Goal: Task Accomplishment & Management: Manage account settings

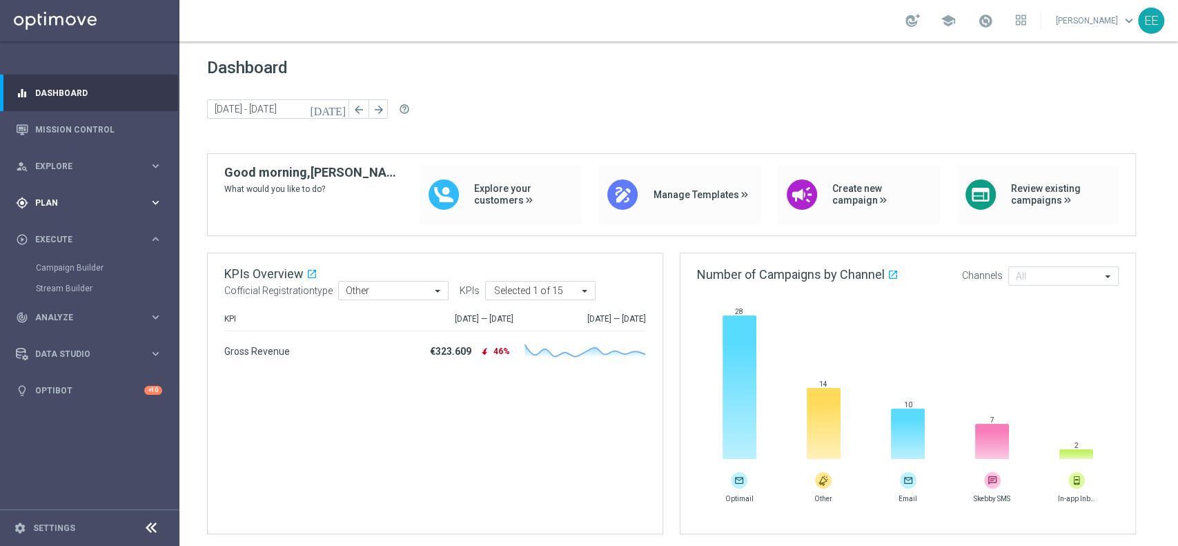
click at [66, 201] on span "Plan" at bounding box center [92, 203] width 114 height 8
click at [78, 232] on link "Target Groups" at bounding box center [90, 231] width 108 height 11
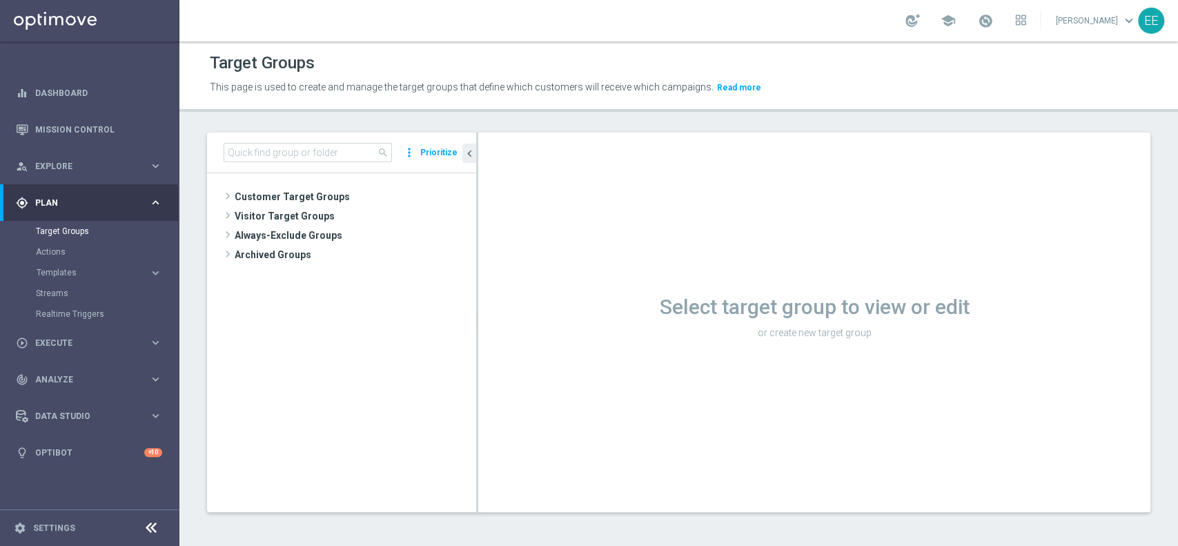
click at [309, 166] on div "search more_vert Prioritize" at bounding box center [341, 153] width 269 height 41
click at [312, 158] on input at bounding box center [308, 152] width 168 height 19
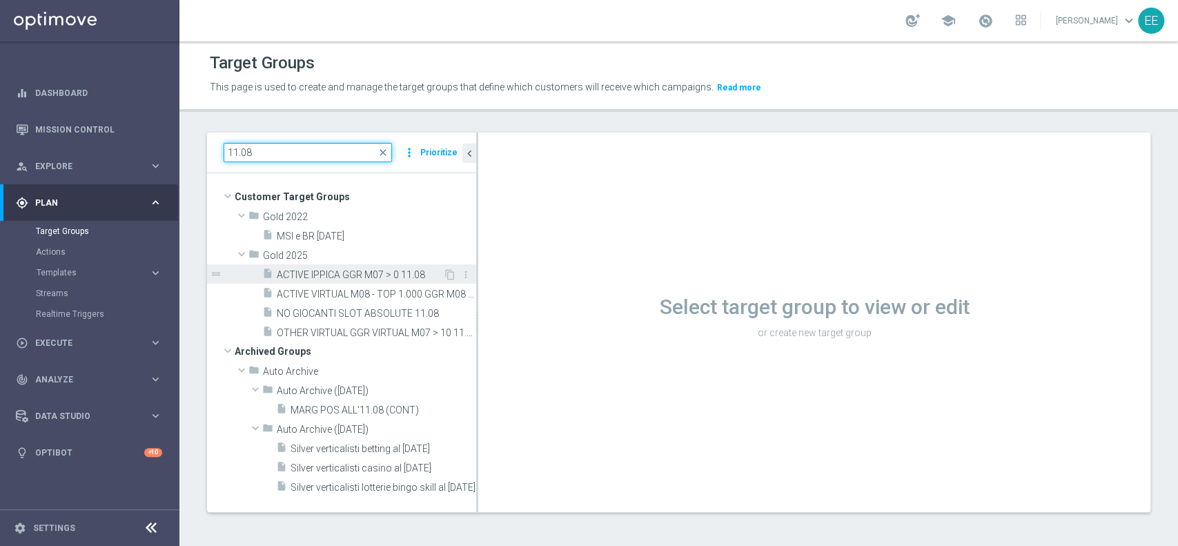
type input "11.08"
click at [367, 278] on span "ACTIVE IPPICA GGR M07 > 0 11.08" at bounding box center [360, 275] width 166 height 12
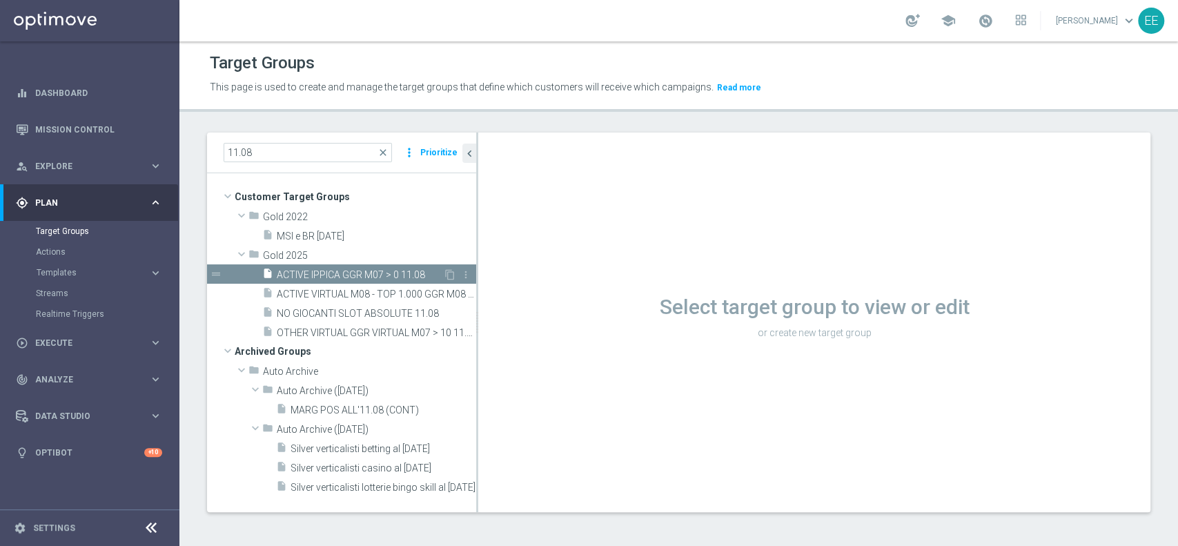
click at [367, 278] on span "ACTIVE IPPICA GGR M07 > 0 11.08" at bounding box center [360, 275] width 166 height 12
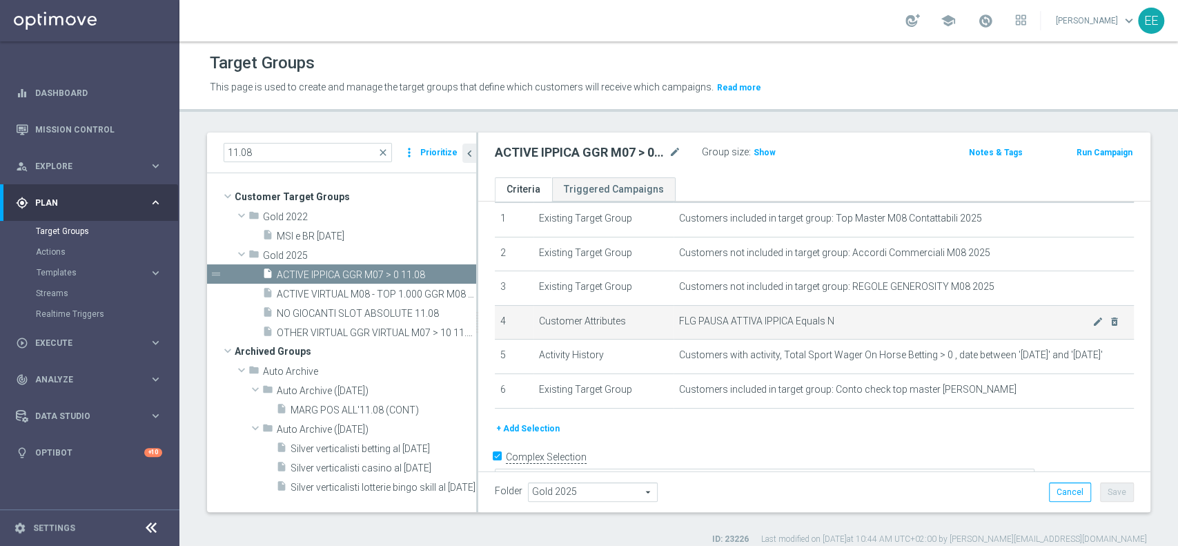
scroll to position [50, 0]
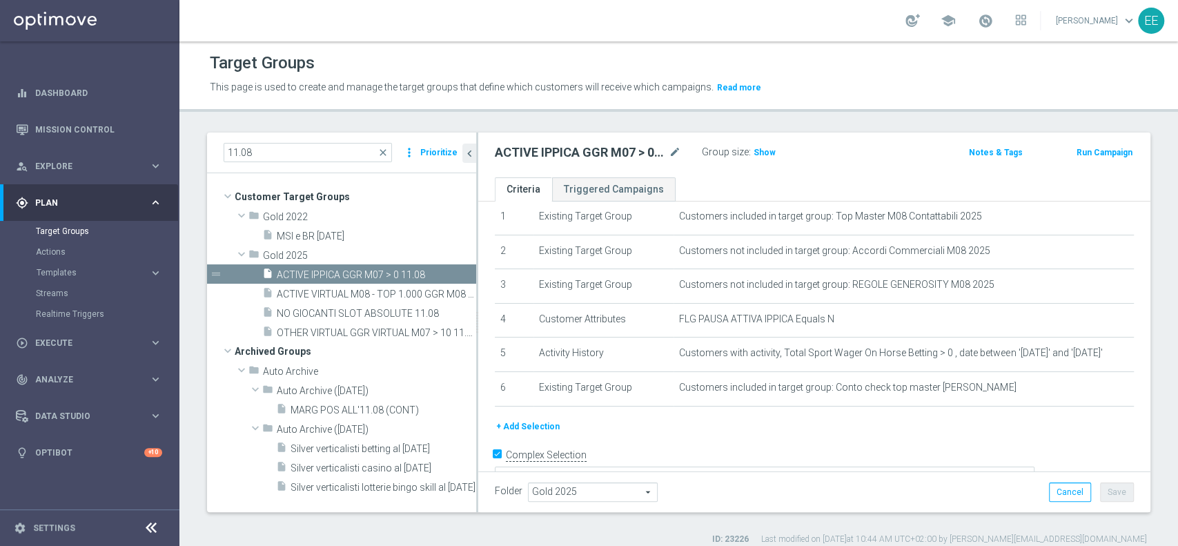
click at [536, 425] on button "+ Add Selection" at bounding box center [528, 426] width 66 height 15
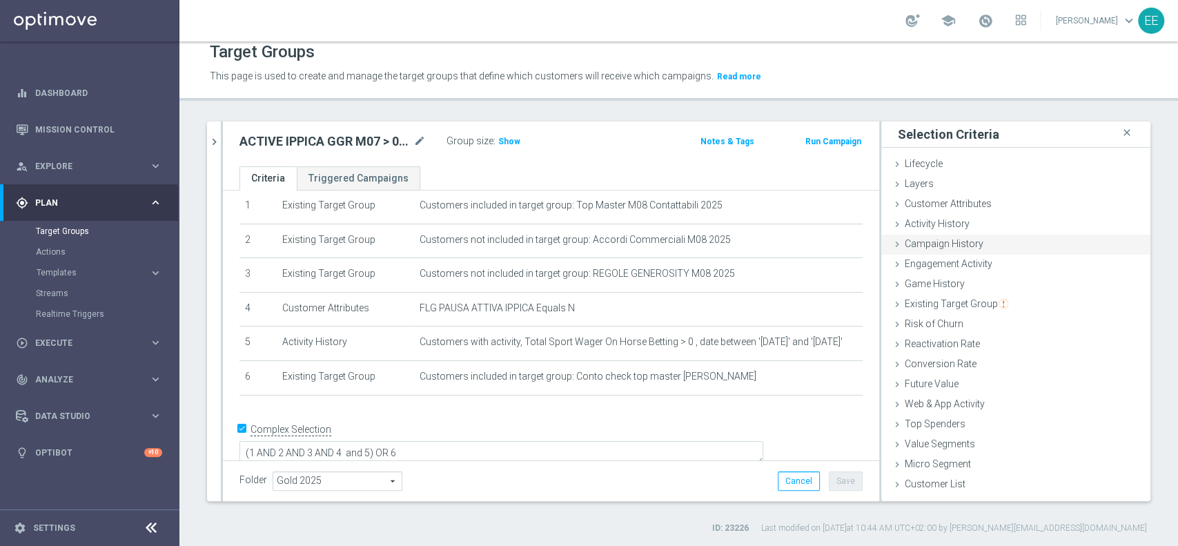
scroll to position [0, 0]
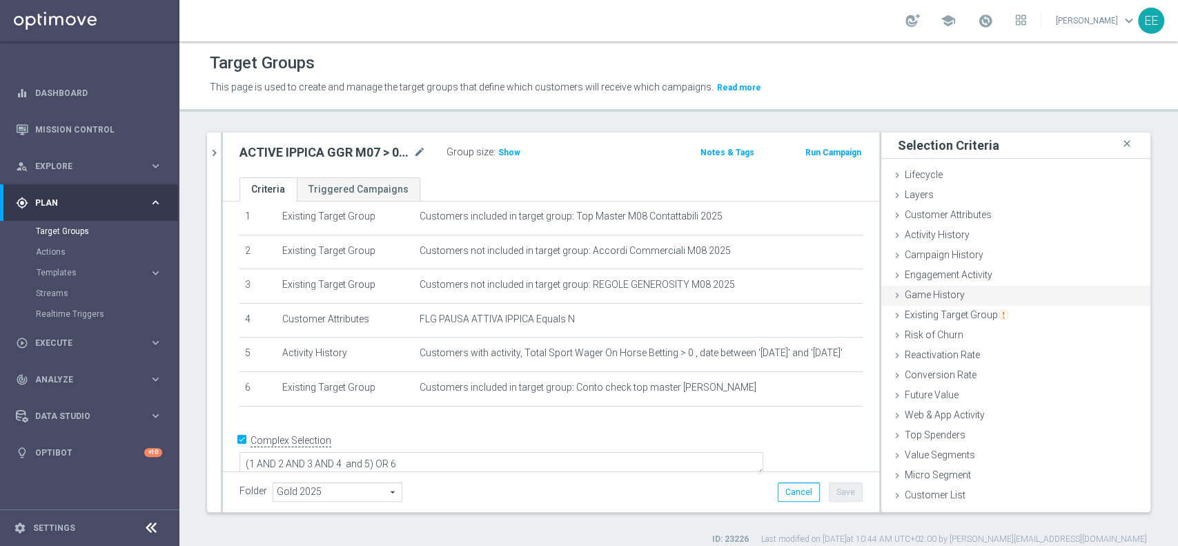
click at [944, 291] on span "Game History" at bounding box center [935, 294] width 60 height 11
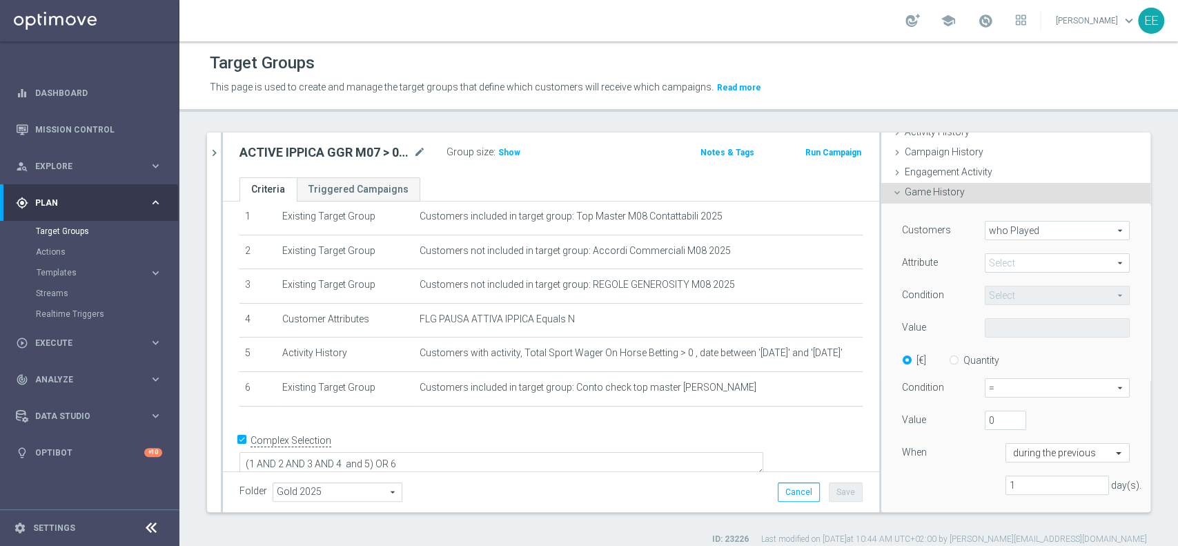
scroll to position [104, 0]
click at [1040, 232] on span "who Played" at bounding box center [1058, 229] width 144 height 18
click at [1011, 256] on span at bounding box center [1058, 262] width 144 height 18
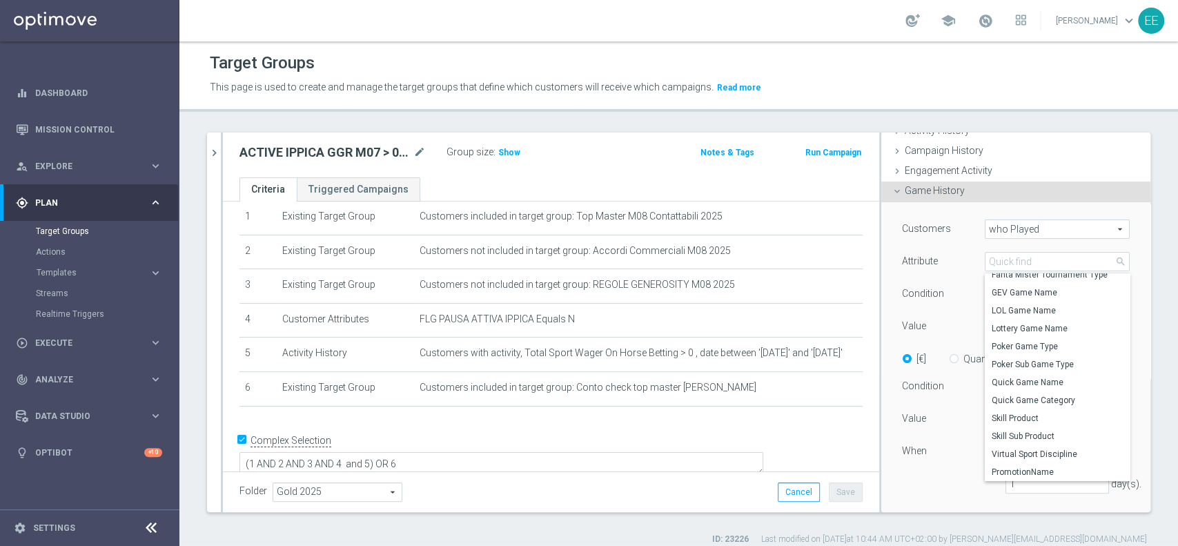
scroll to position [171, 0]
click at [951, 189] on div "Game History done" at bounding box center [1016, 192] width 269 height 21
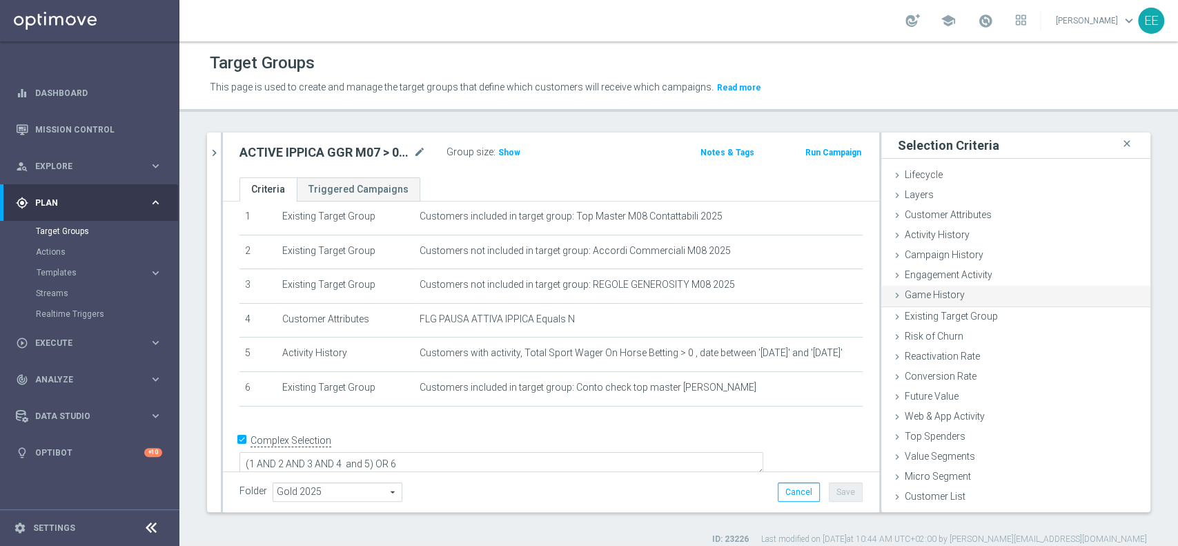
scroll to position [0, 0]
